Goal: Information Seeking & Learning: Check status

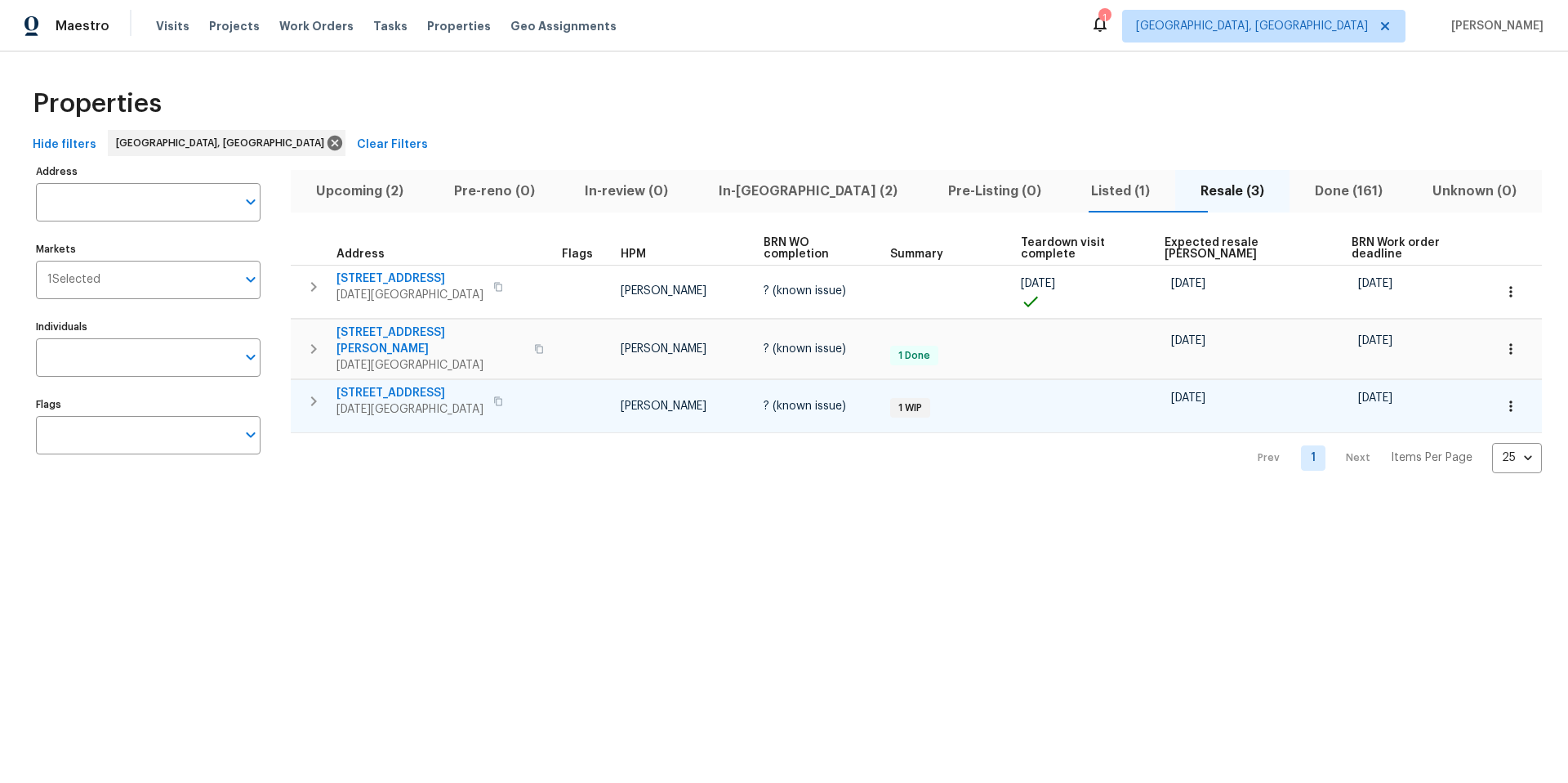
click at [392, 385] on span "6042 Hugo Dr" at bounding box center [411, 393] width 147 height 16
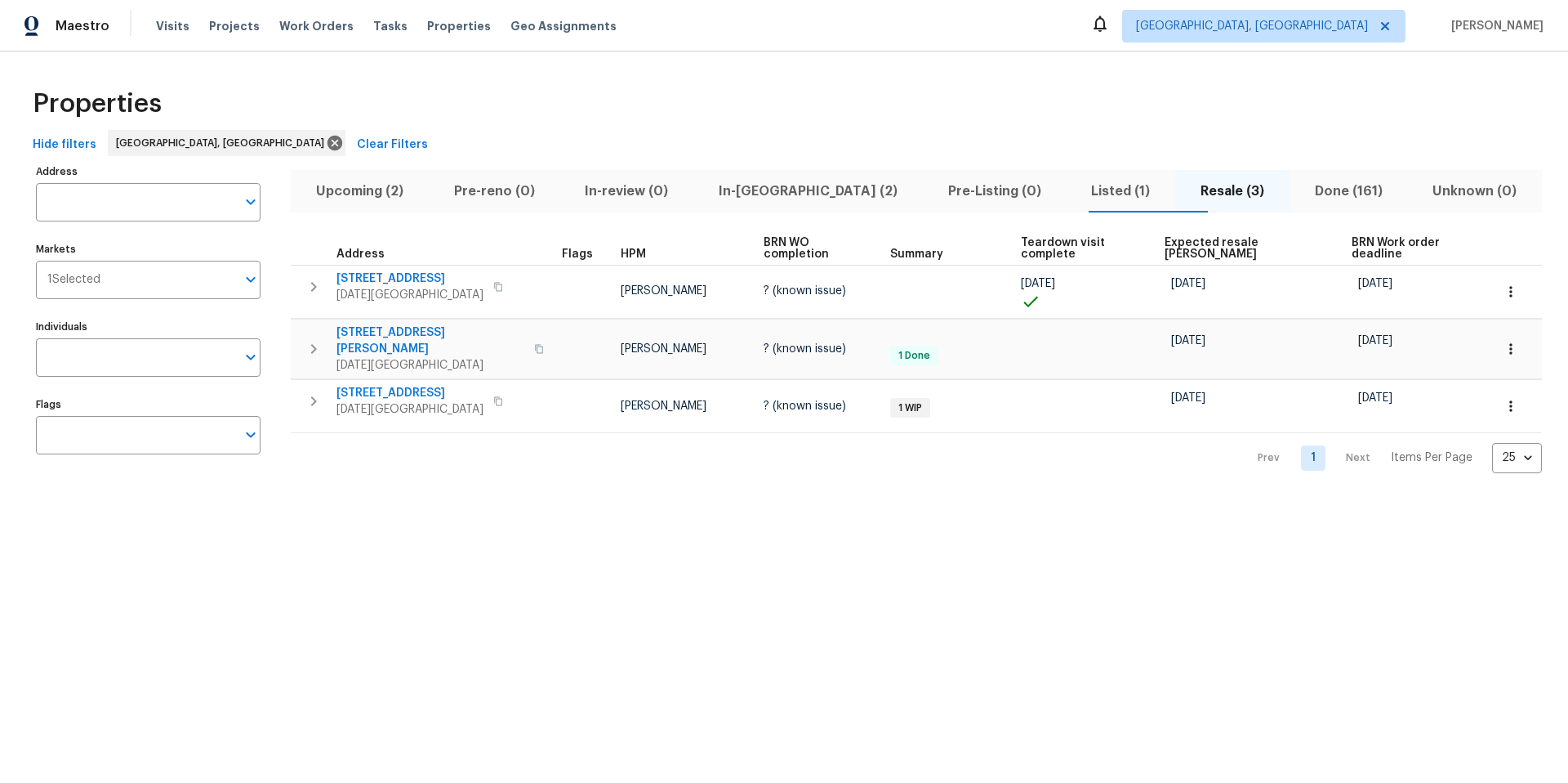
click at [349, 189] on span "Upcoming (2)" at bounding box center [360, 191] width 119 height 22
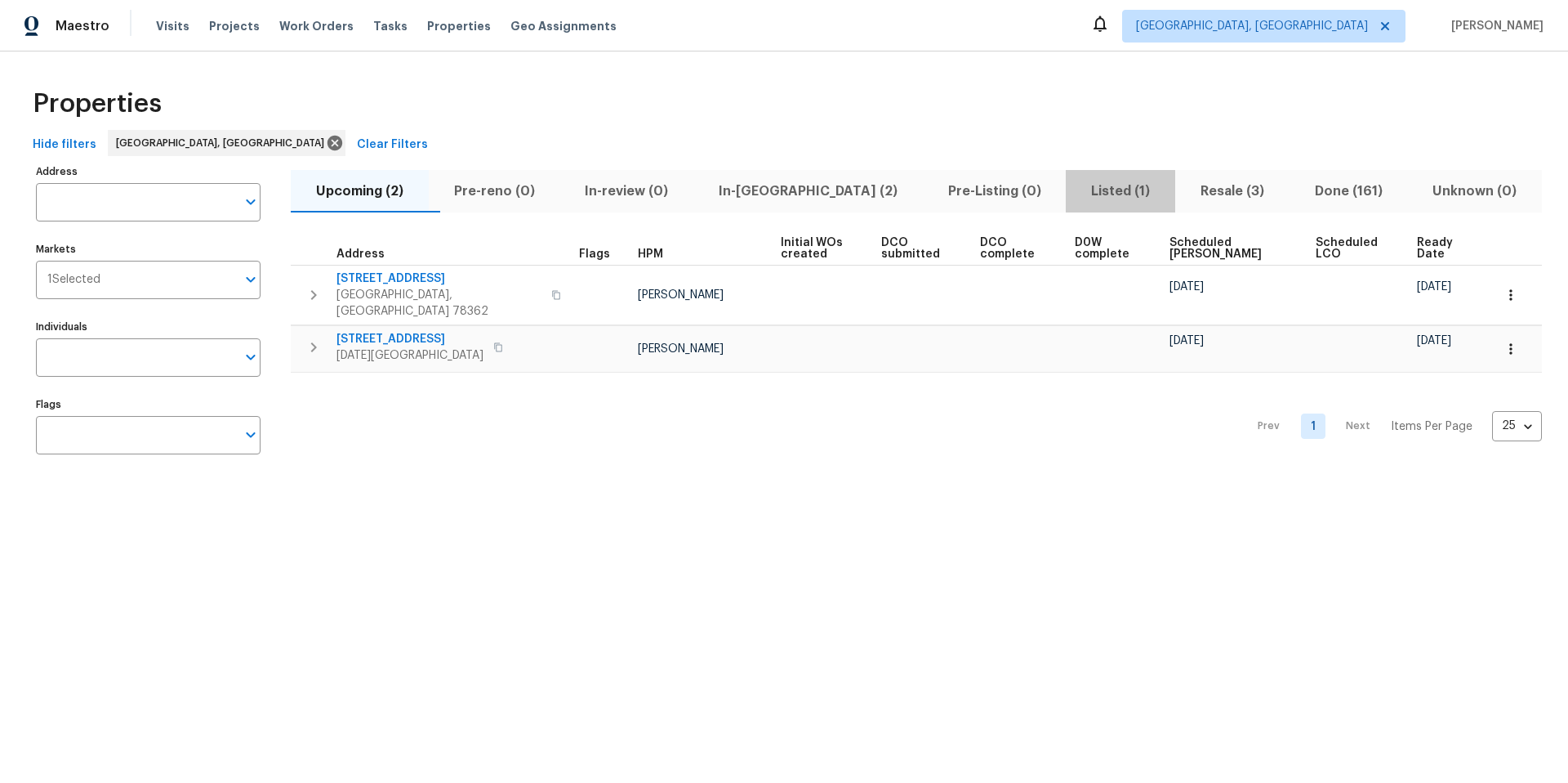
click at [1076, 187] on span "Listed (1)" at bounding box center [1121, 191] width 90 height 22
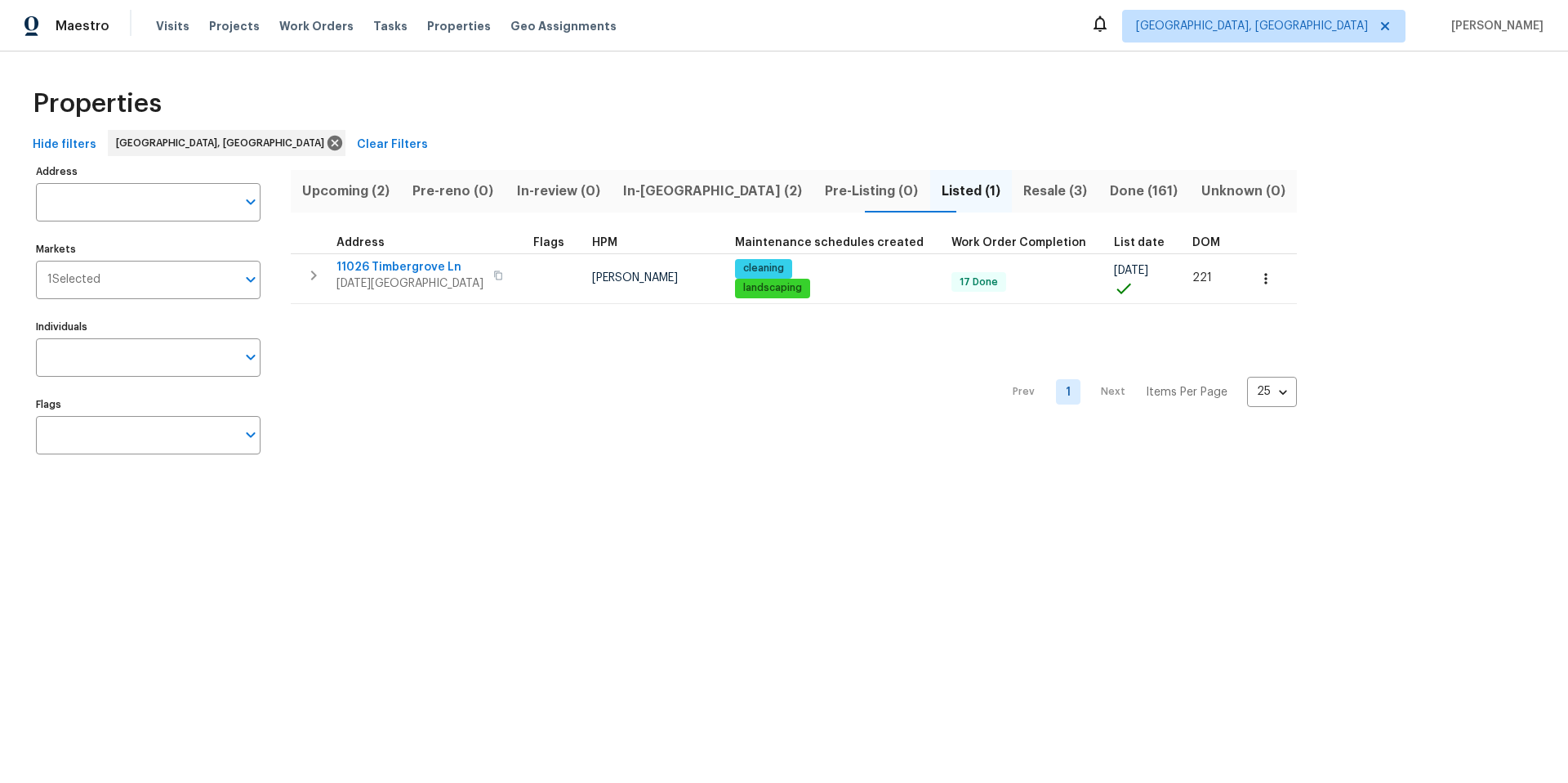
click at [1022, 192] on span "Resale (3)" at bounding box center [1055, 191] width 67 height 22
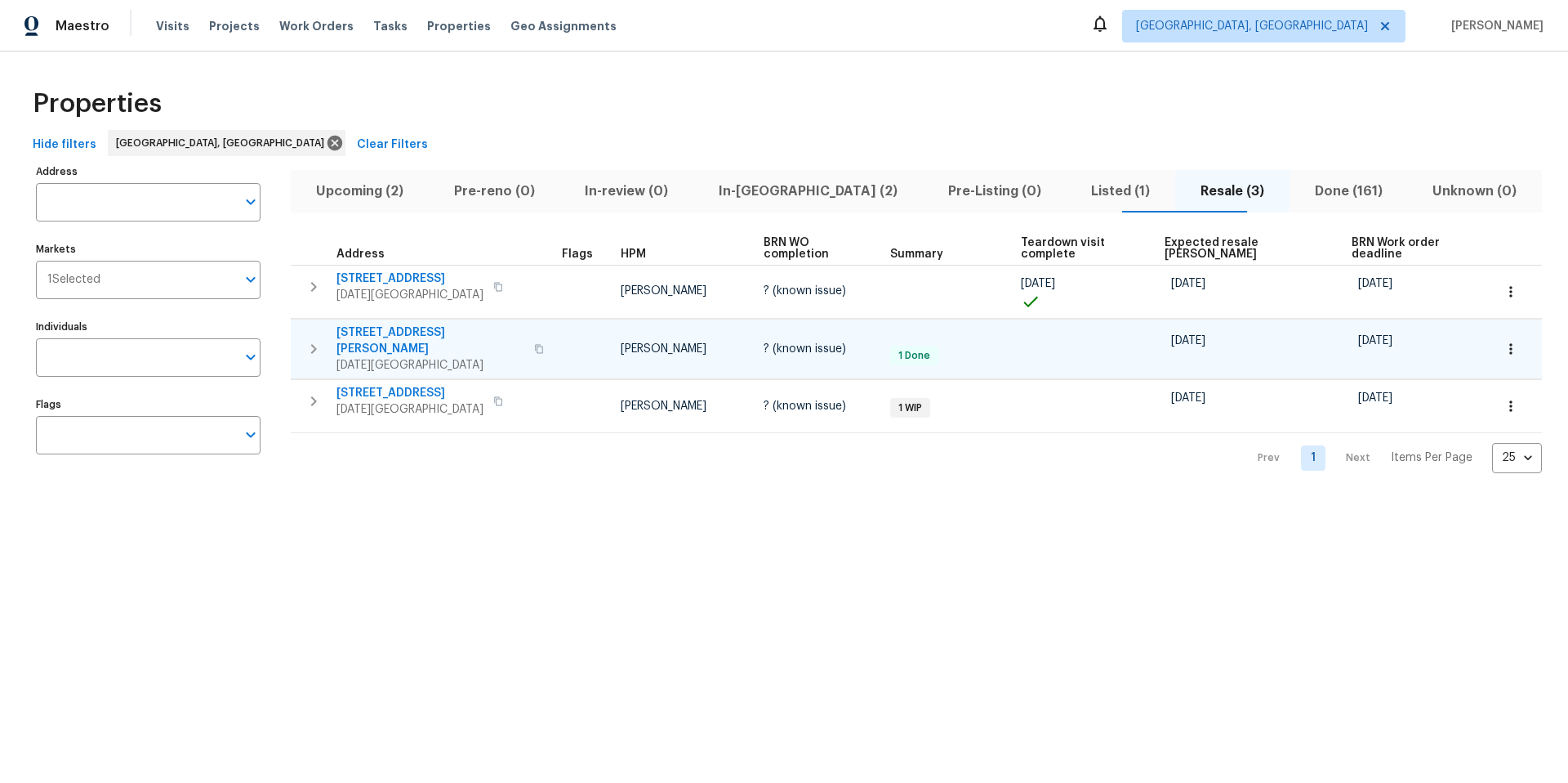
click at [382, 325] on span "4053 Little John Dr" at bounding box center [430, 341] width 188 height 32
click at [1076, 192] on span "Listed (1)" at bounding box center [1121, 191] width 90 height 22
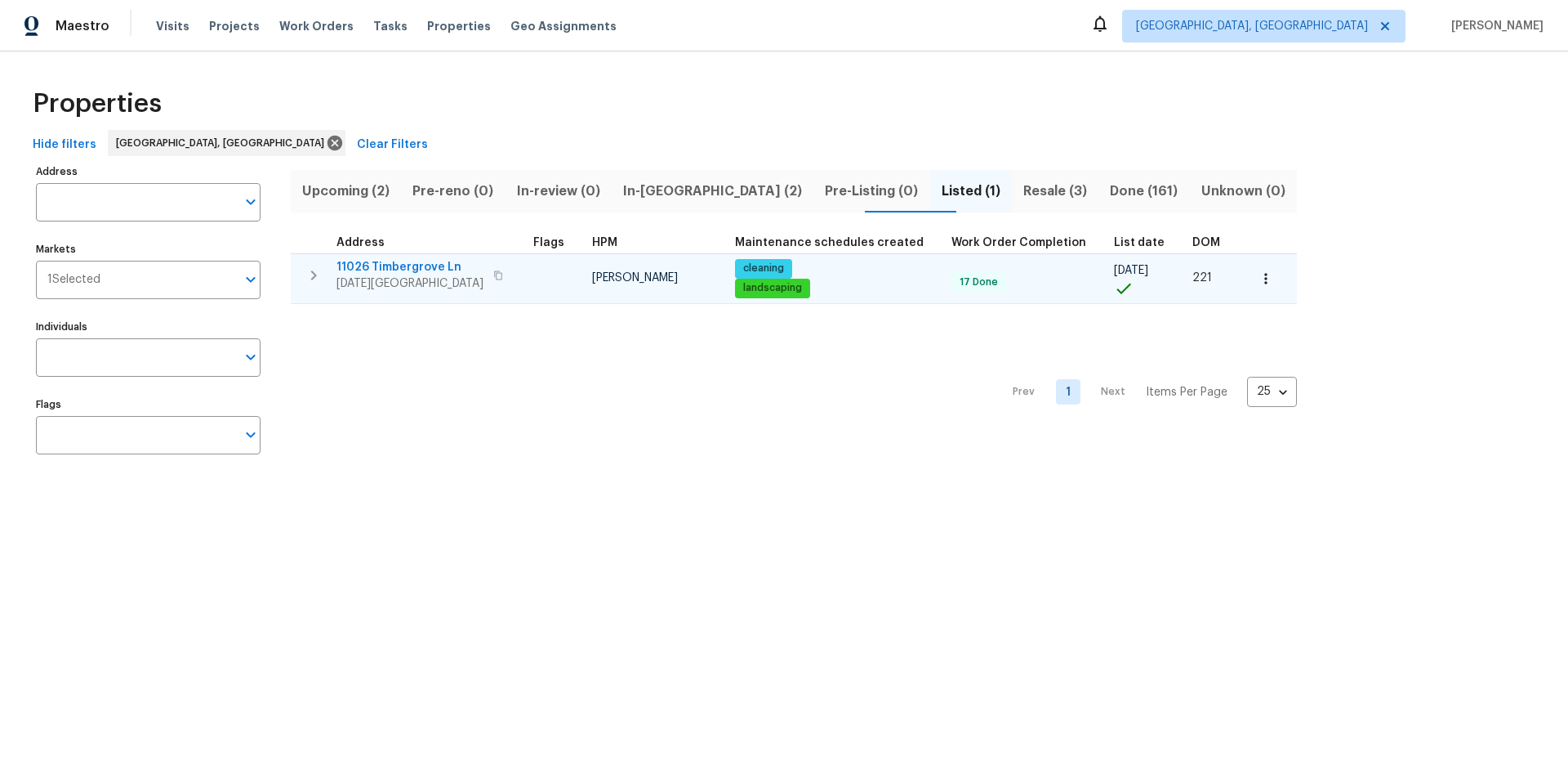
click at [403, 269] on span "11026 Timbergrove Ln" at bounding box center [411, 267] width 147 height 16
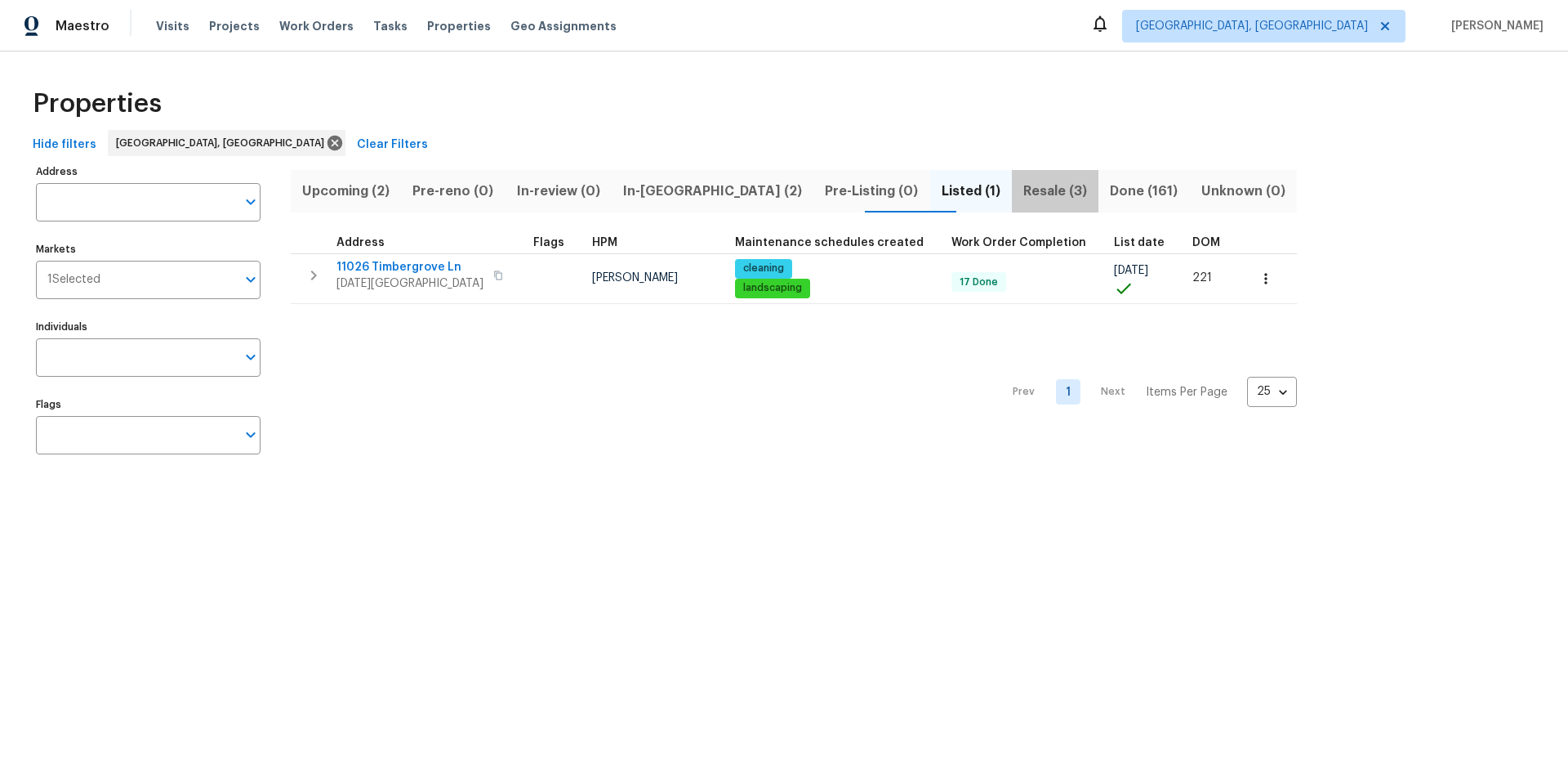
click at [1022, 194] on span "Resale (3)" at bounding box center [1055, 191] width 67 height 22
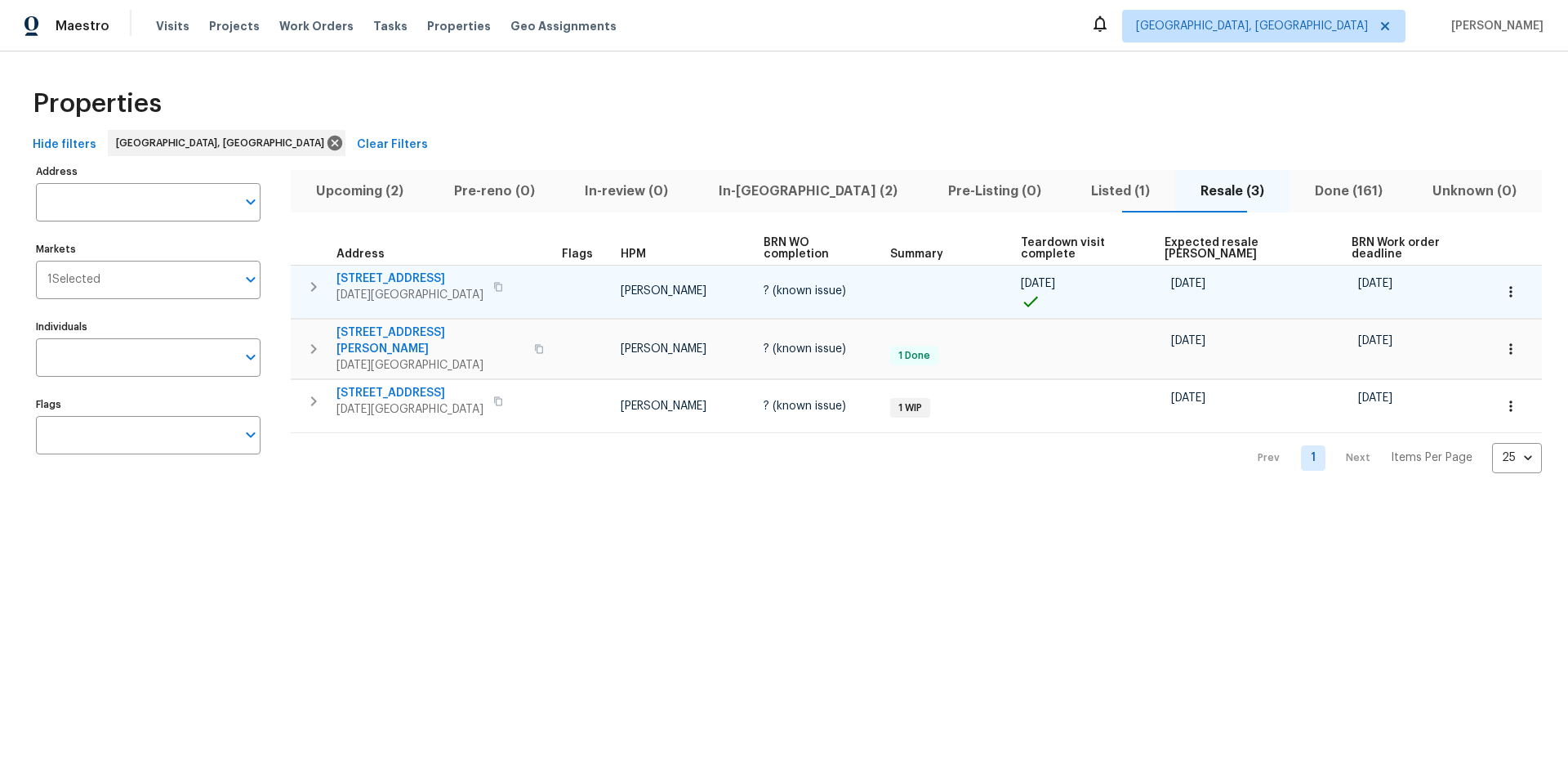
click at [385, 271] on span "3658 Braeburn Dr" at bounding box center [411, 279] width 147 height 16
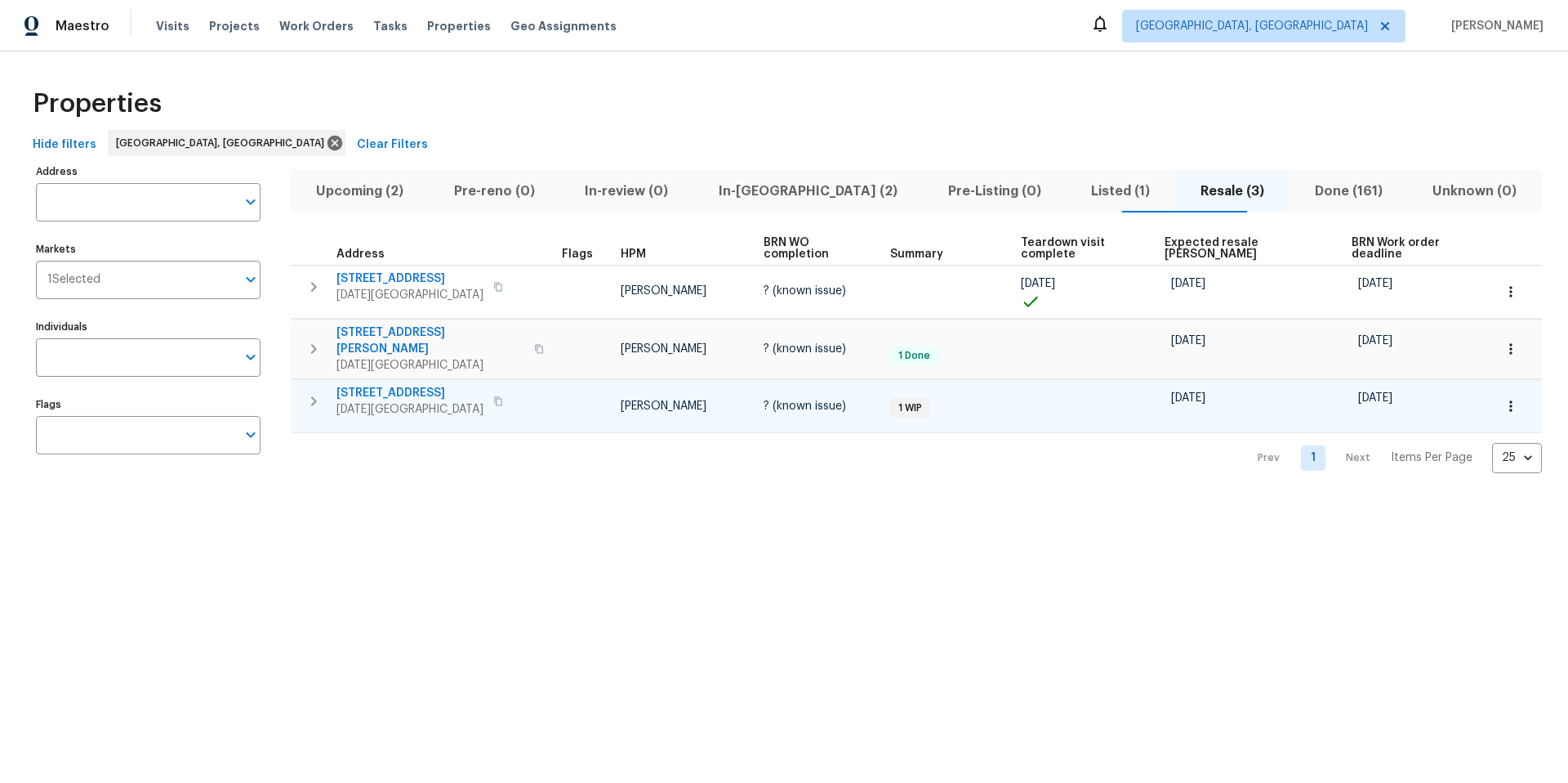
click at [376, 385] on span "6042 Hugo Dr" at bounding box center [411, 393] width 147 height 16
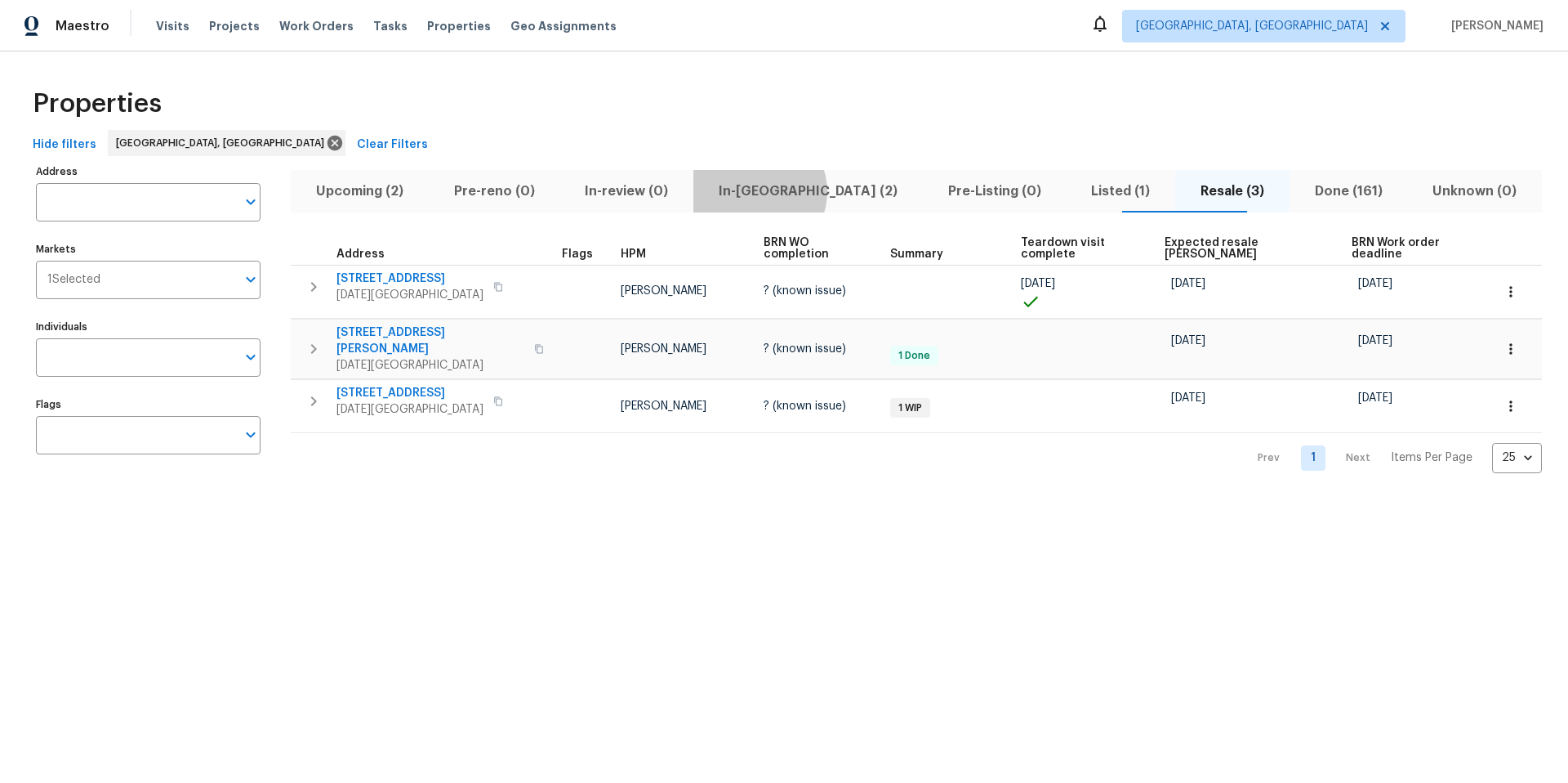
click at [784, 191] on span "In-reno (2)" at bounding box center [809, 191] width 210 height 22
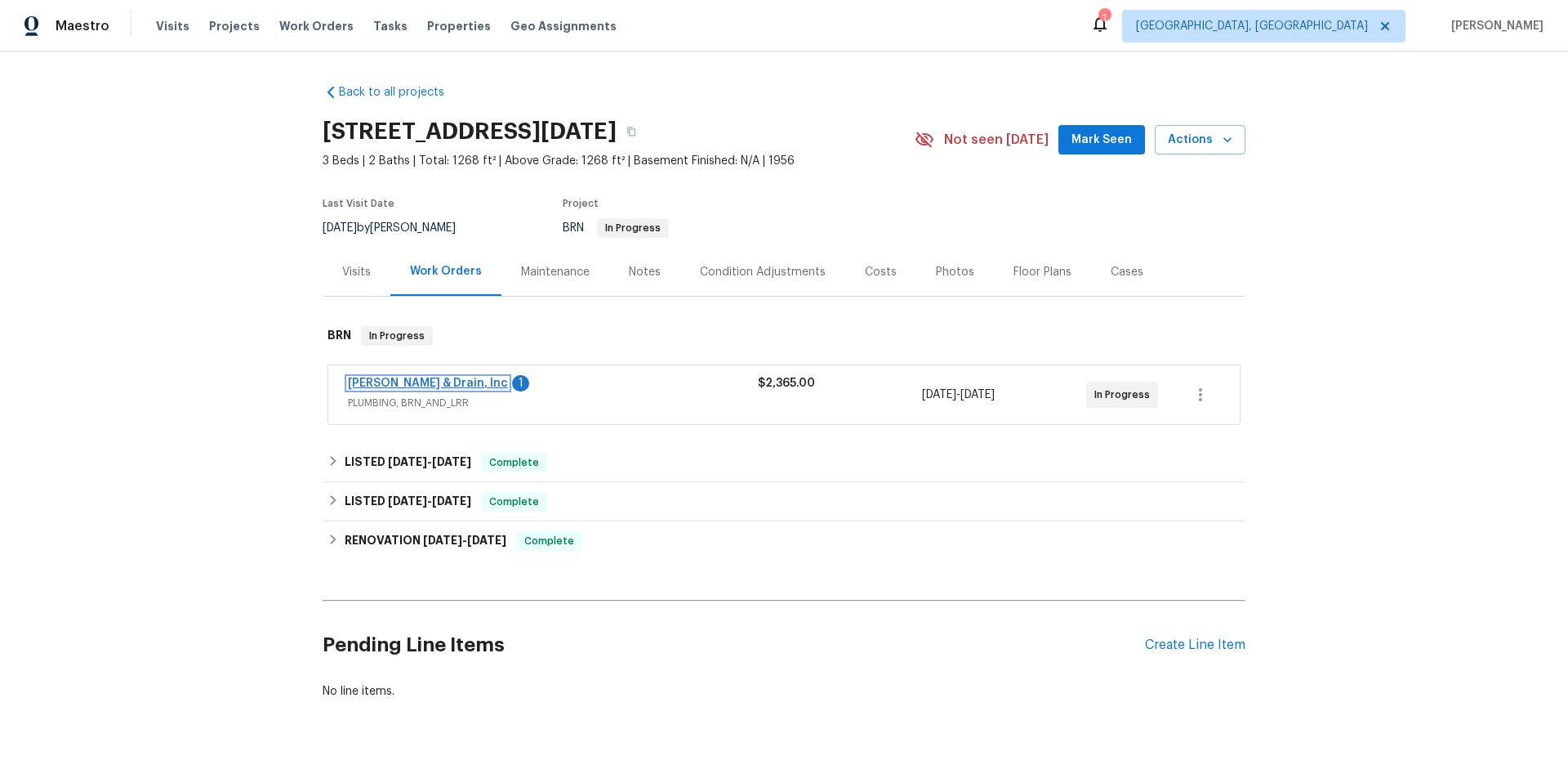
click at [434, 387] on link "Owen Plumbing & Drain, Inc" at bounding box center [428, 383] width 160 height 12
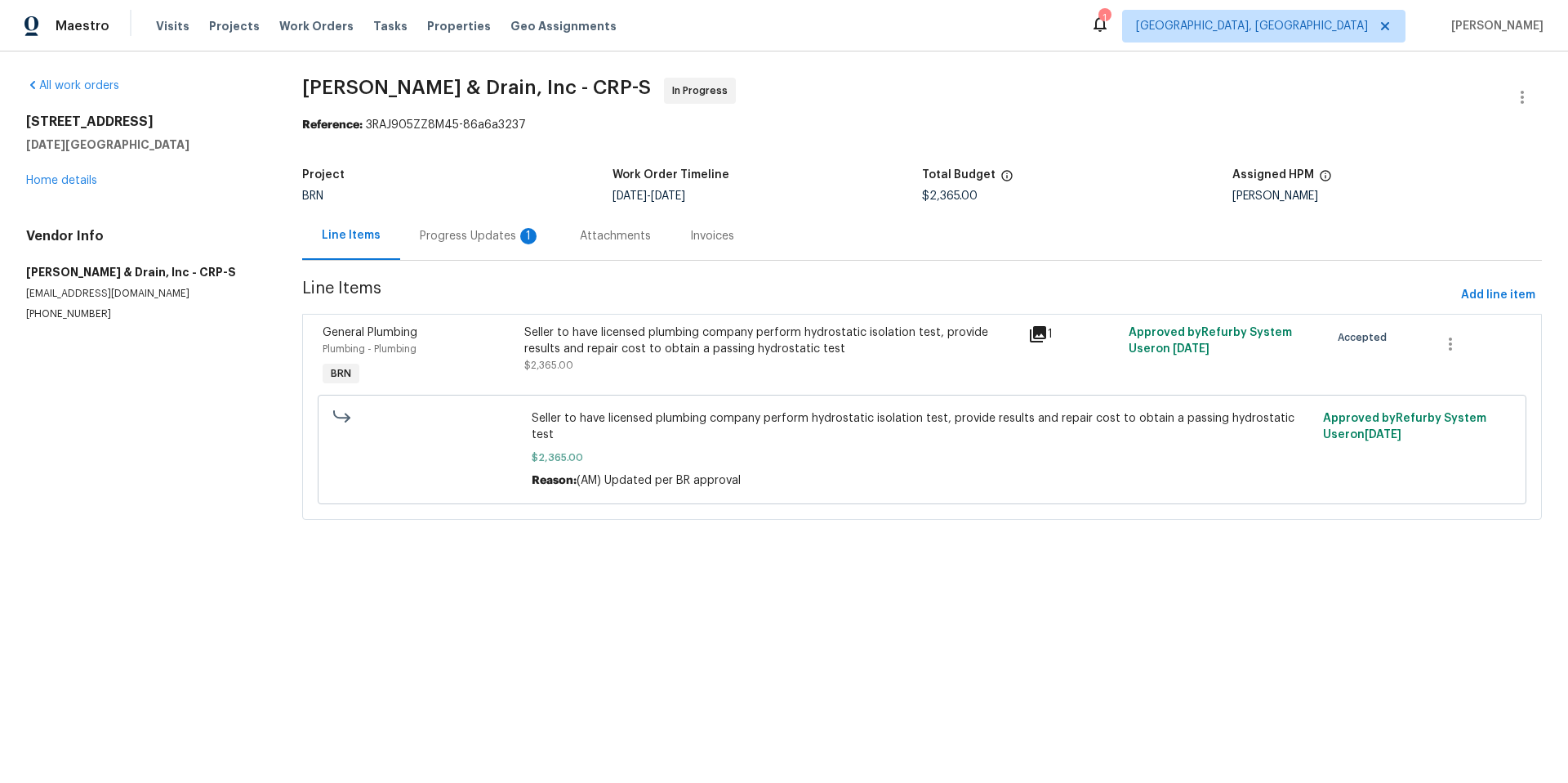
click at [470, 228] on div "Progress Updates 1" at bounding box center [480, 236] width 121 height 16
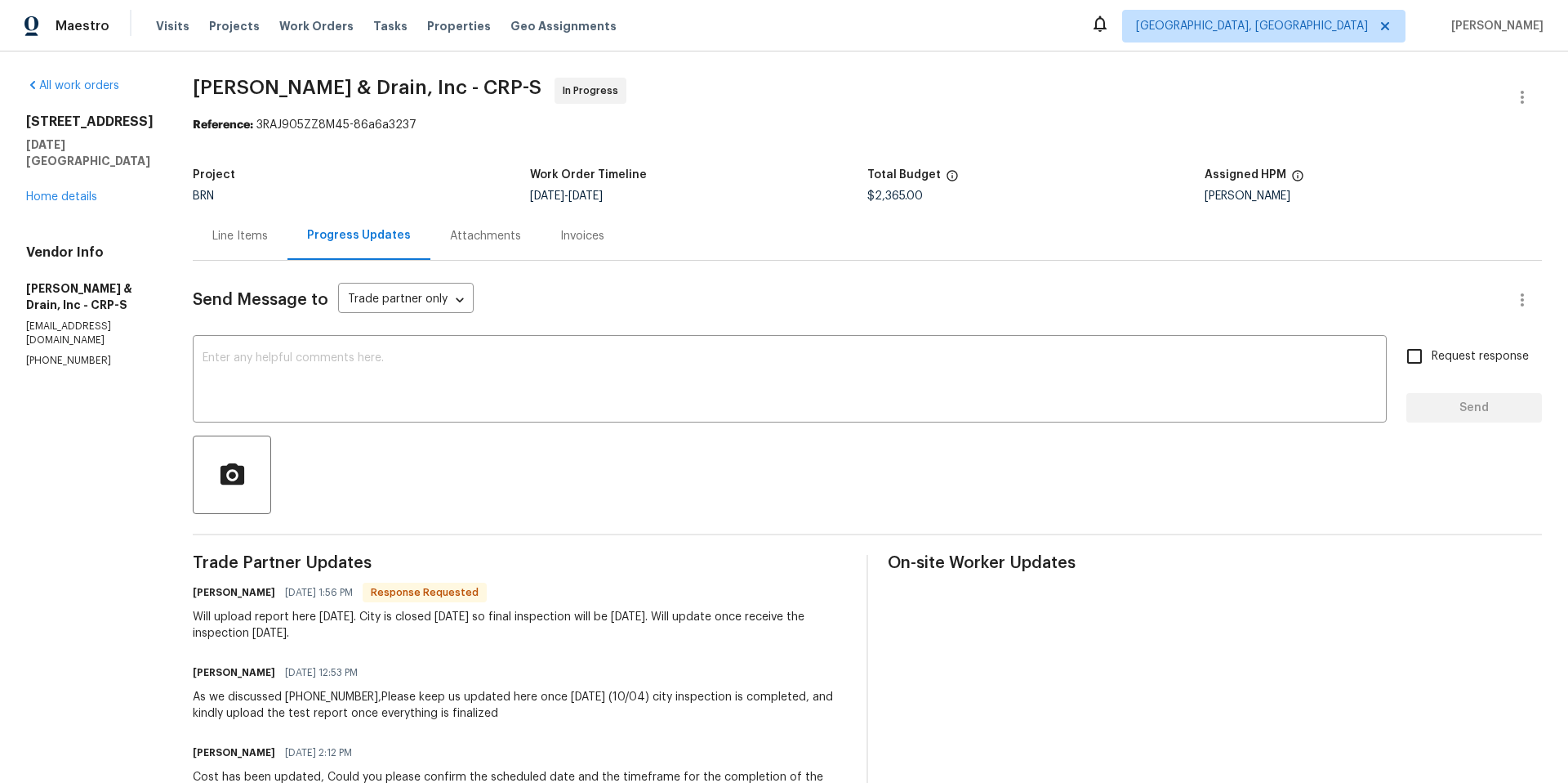
click at [229, 232] on div "Line Items" at bounding box center [240, 236] width 56 height 16
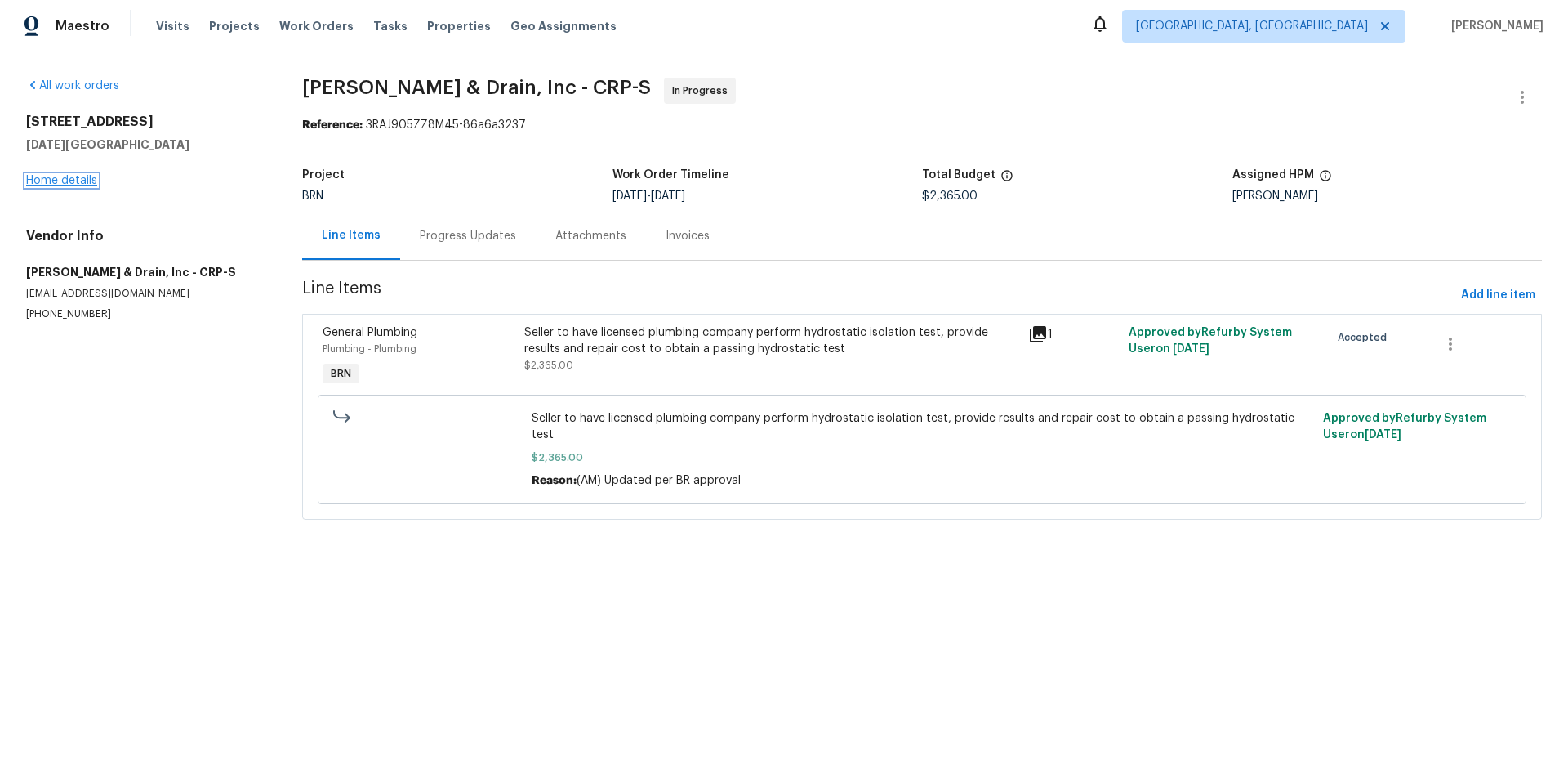
click at [59, 182] on link "Home details" at bounding box center [61, 181] width 71 height 12
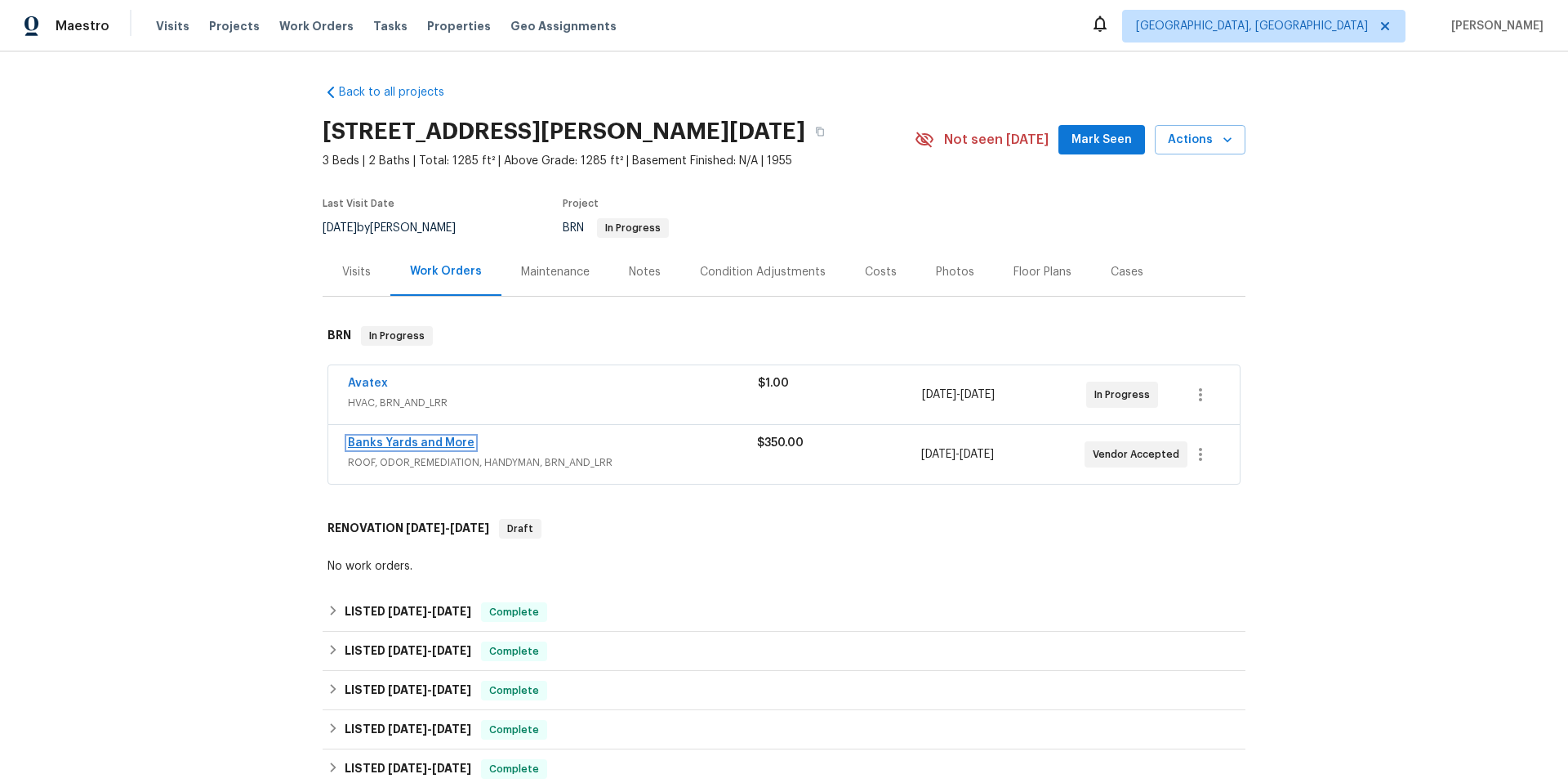
click at [427, 442] on link "Banks Yards and More" at bounding box center [411, 442] width 127 height 12
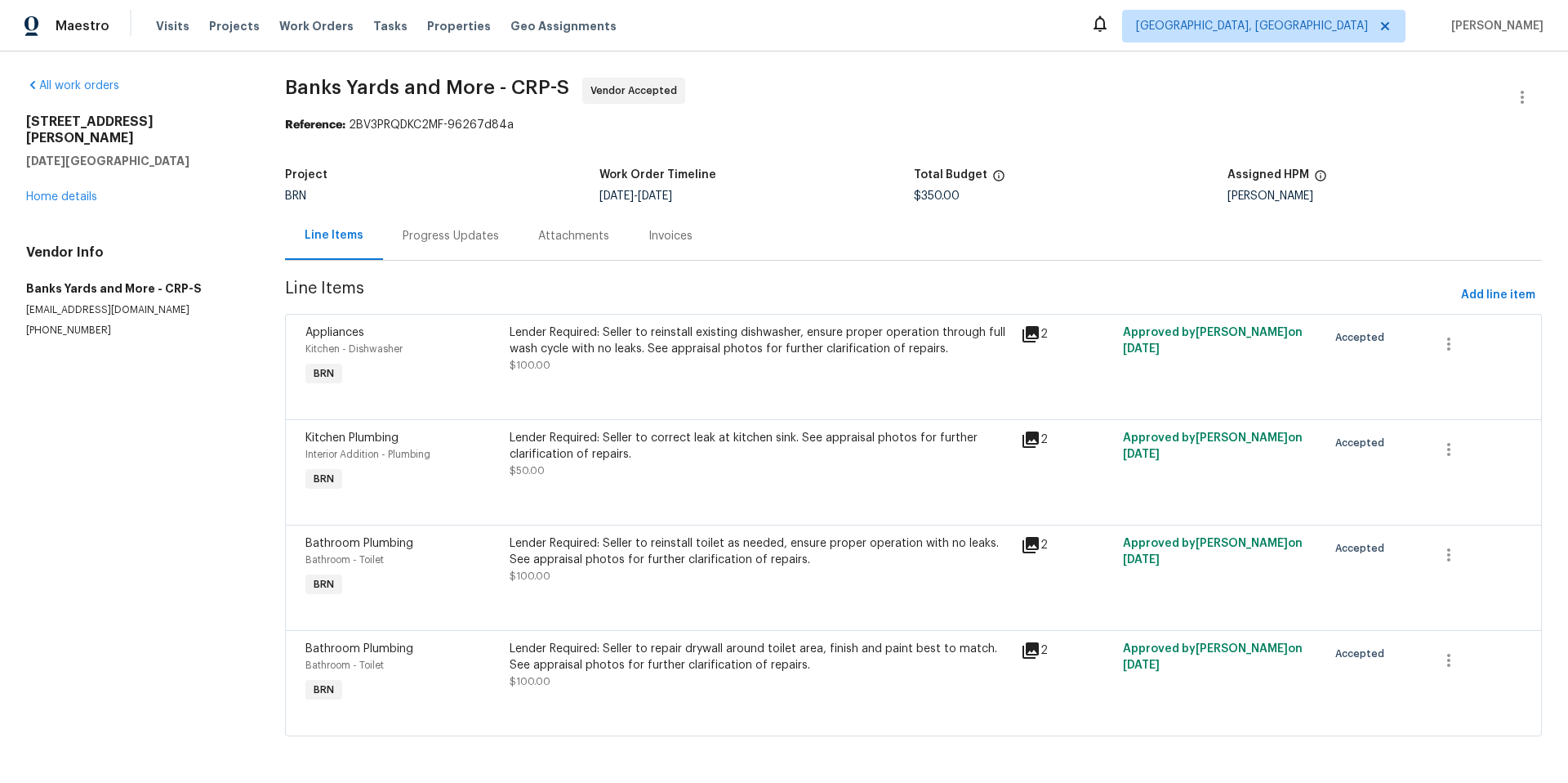
click at [1028, 442] on icon at bounding box center [1031, 440] width 16 height 16
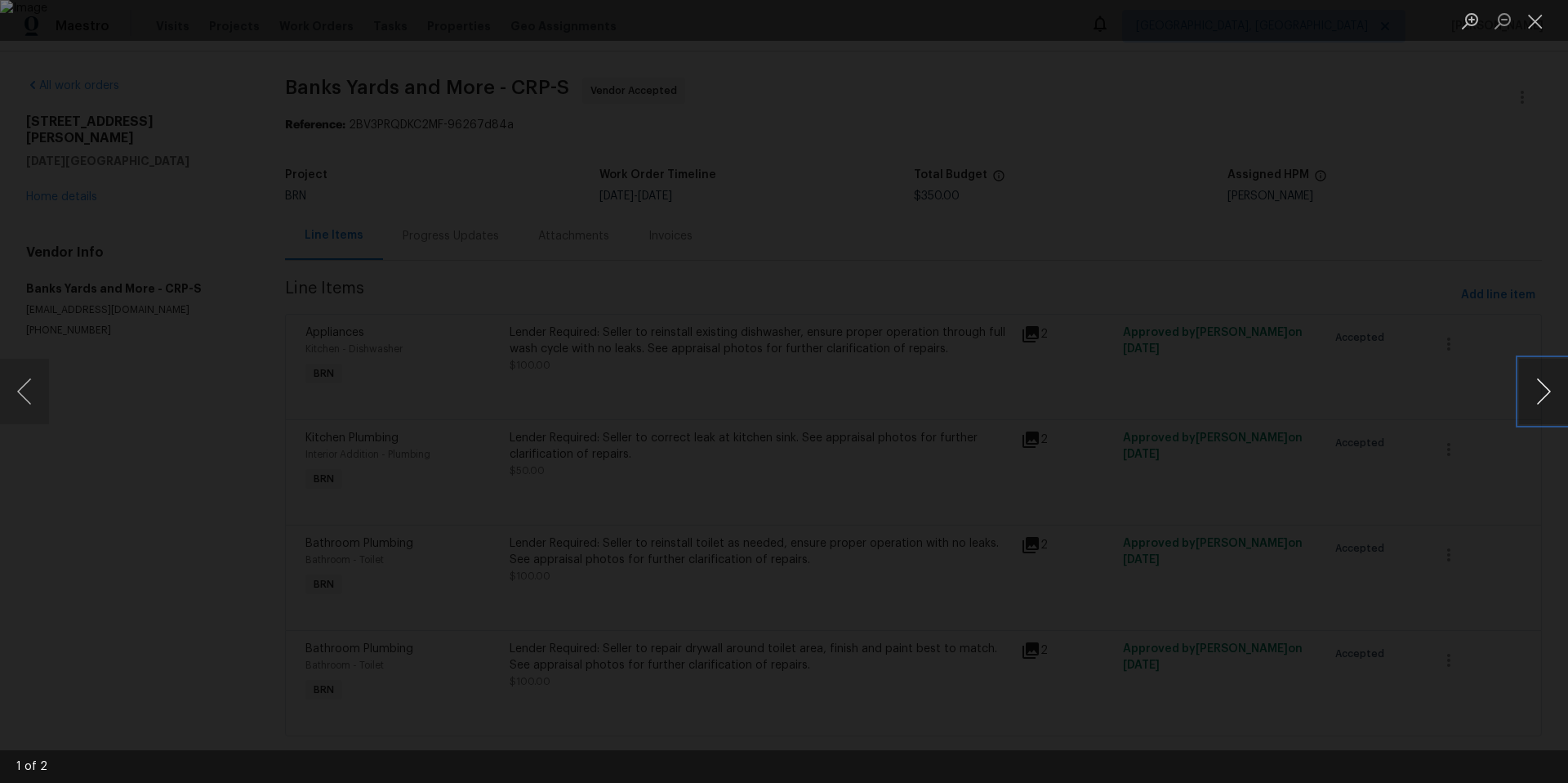
click at [1547, 392] on button "Next image" at bounding box center [1544, 391] width 49 height 66
click at [1533, 26] on button "Close lightbox" at bounding box center [1536, 21] width 32 height 29
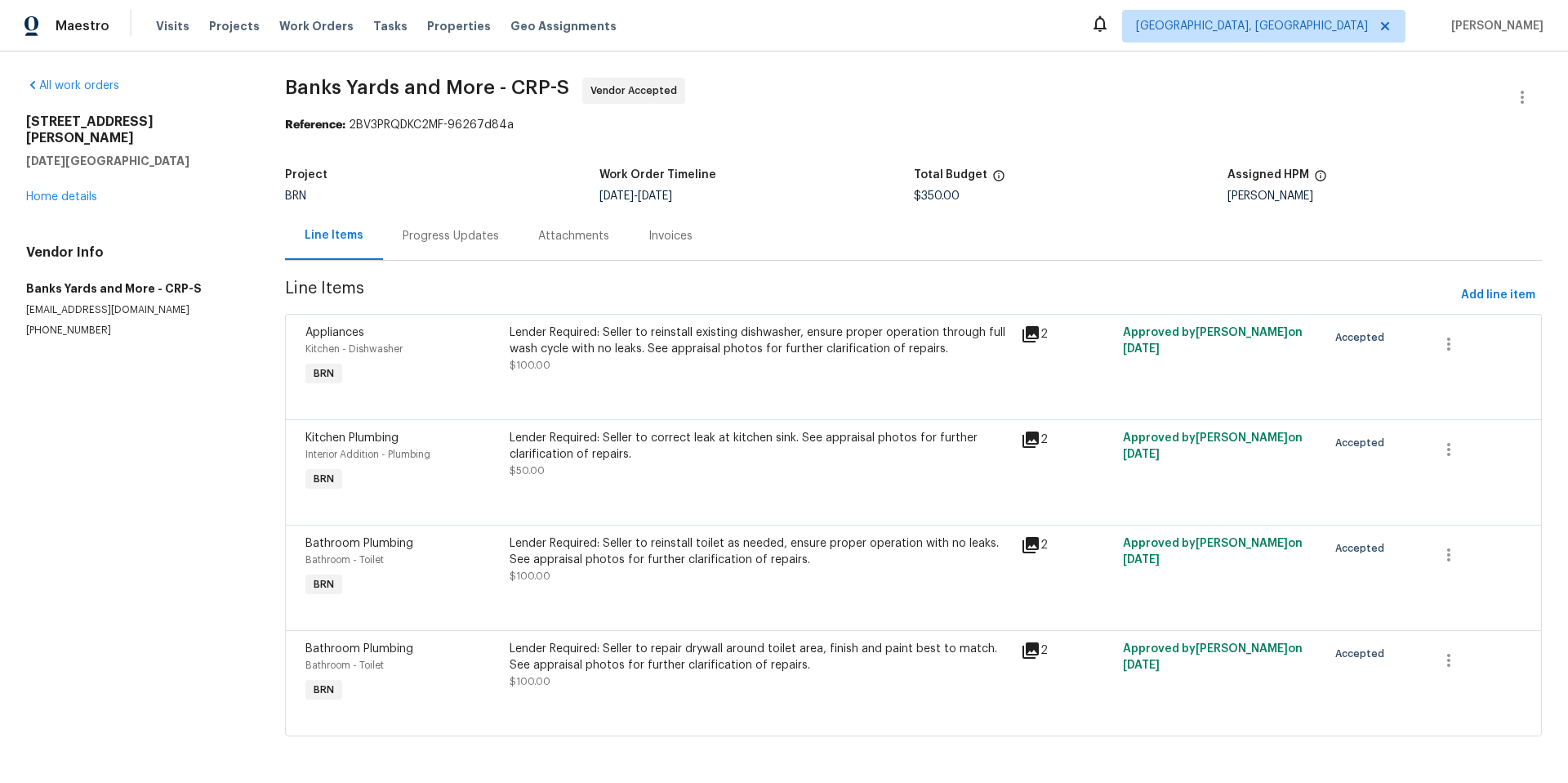
click at [465, 238] on div "Progress Updates" at bounding box center [450, 236] width 96 height 16
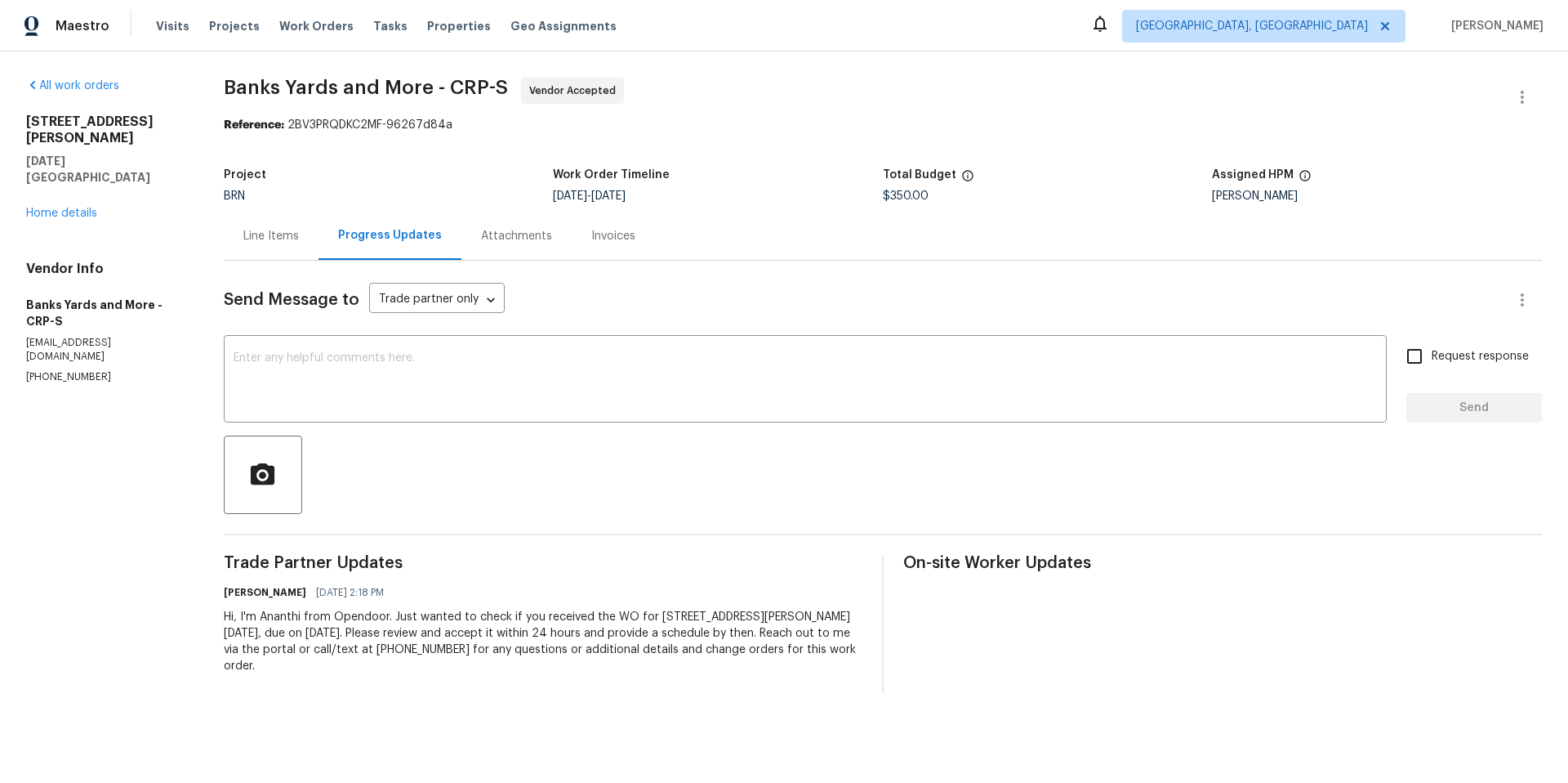
click at [268, 236] on div "Line Items" at bounding box center [271, 236] width 56 height 16
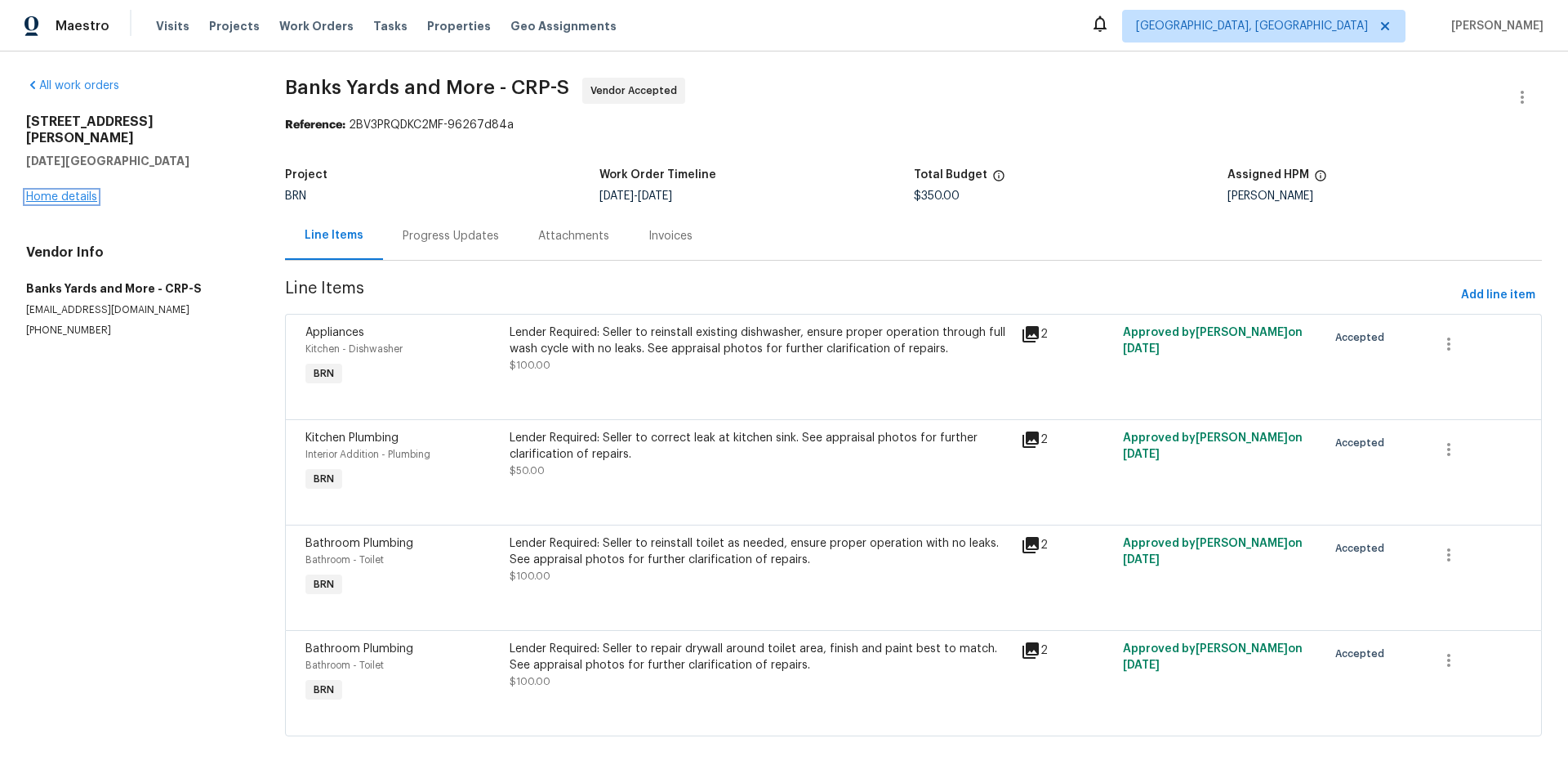
click at [80, 191] on link "Home details" at bounding box center [61, 197] width 71 height 12
